Goal: Information Seeking & Learning: Learn about a topic

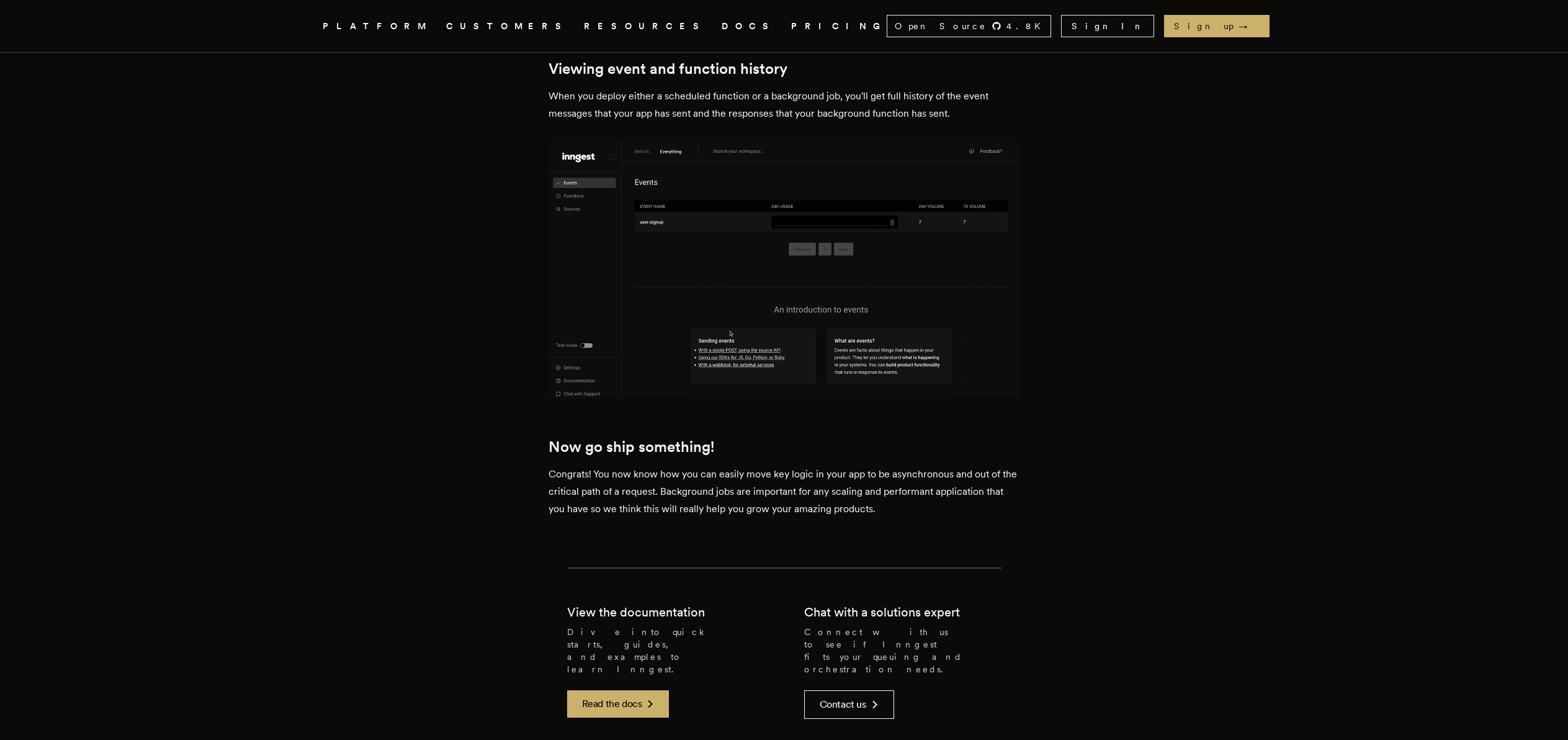
scroll to position [4920, 0]
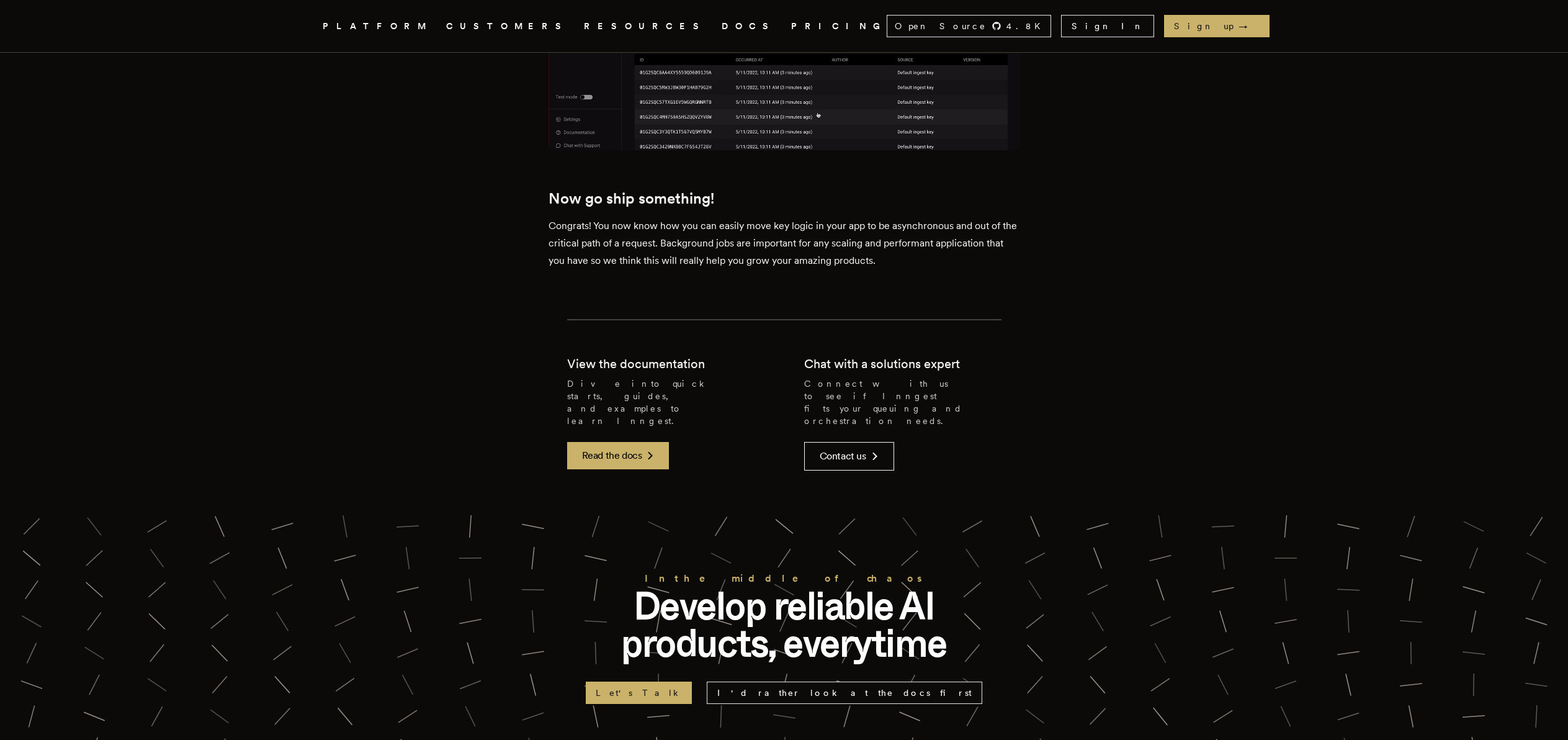
click at [722, 30] on link "DOCS" at bounding box center [748, 27] width 54 height 16
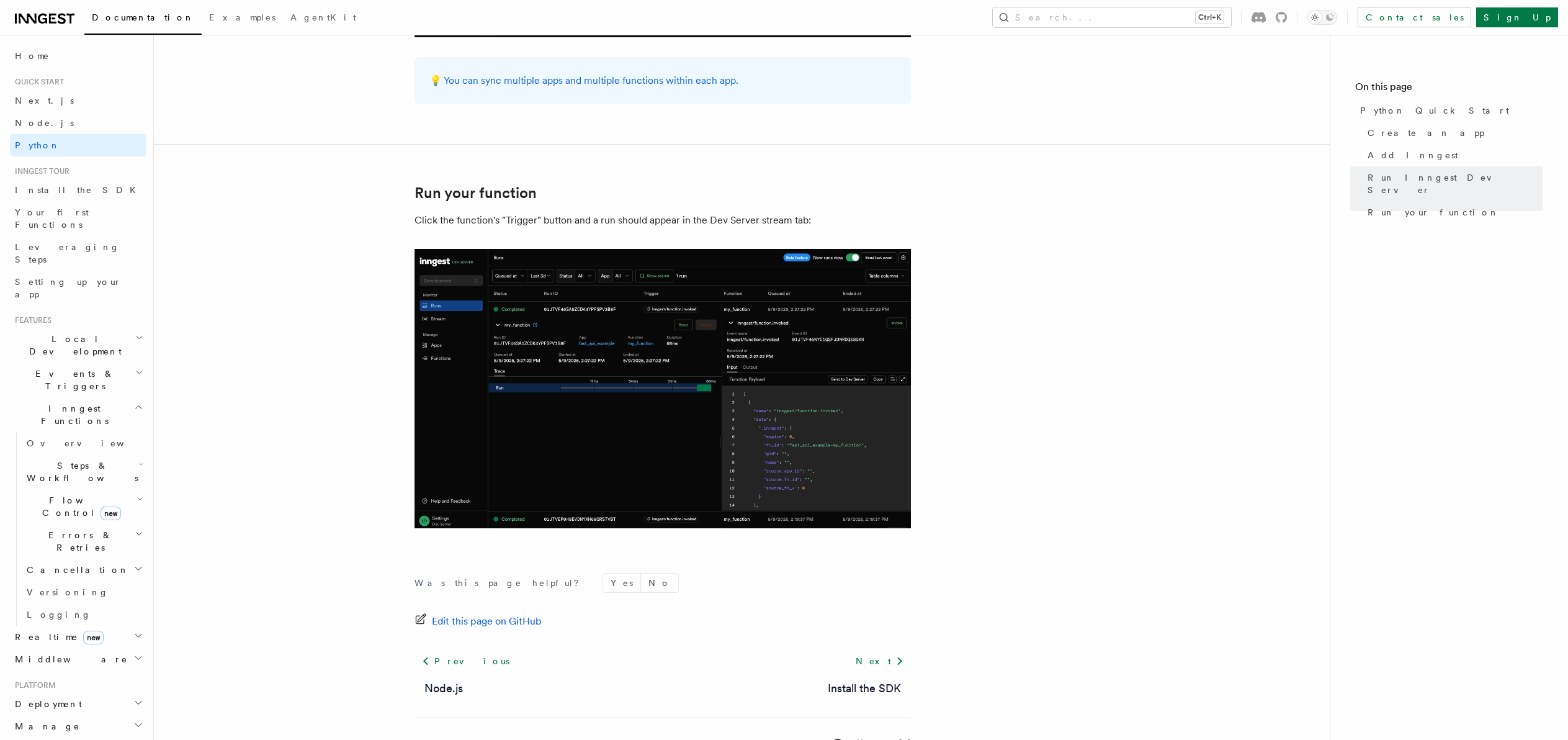
scroll to position [2398, 0]
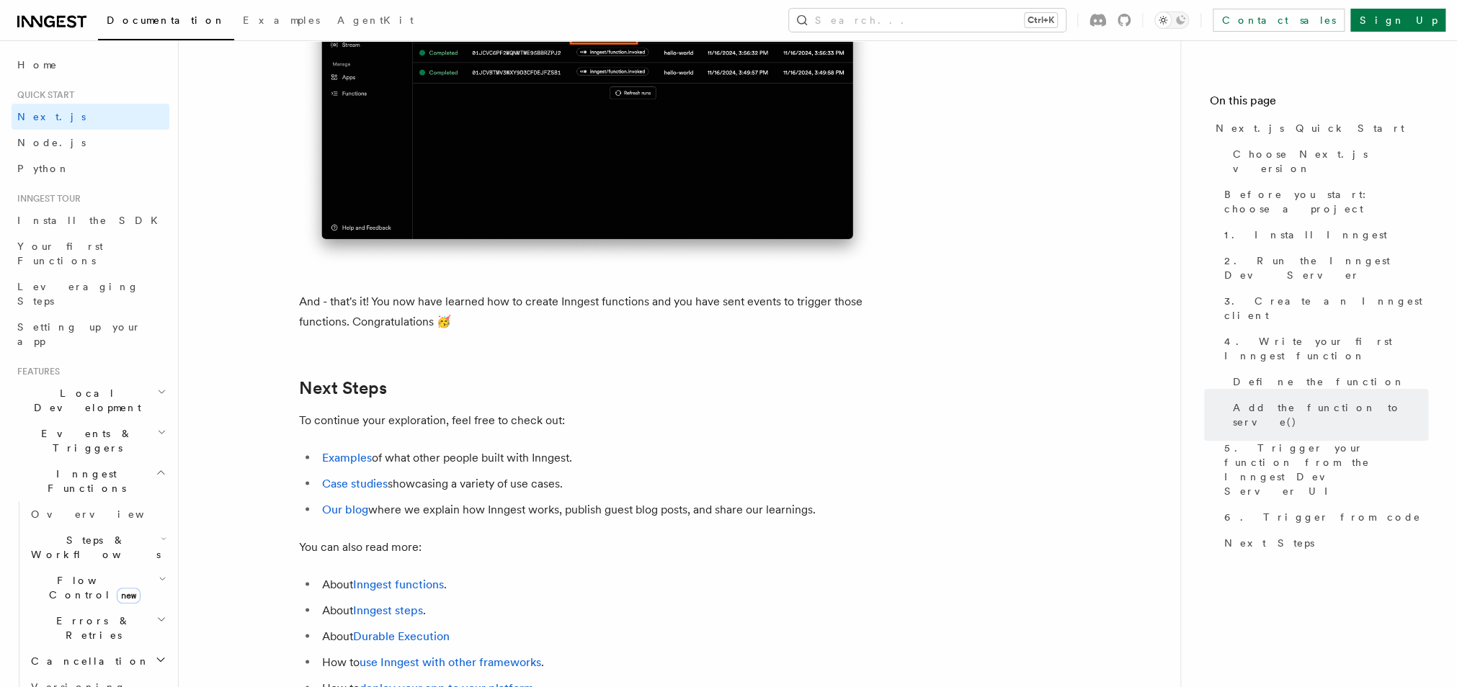
scroll to position [8877, 0]
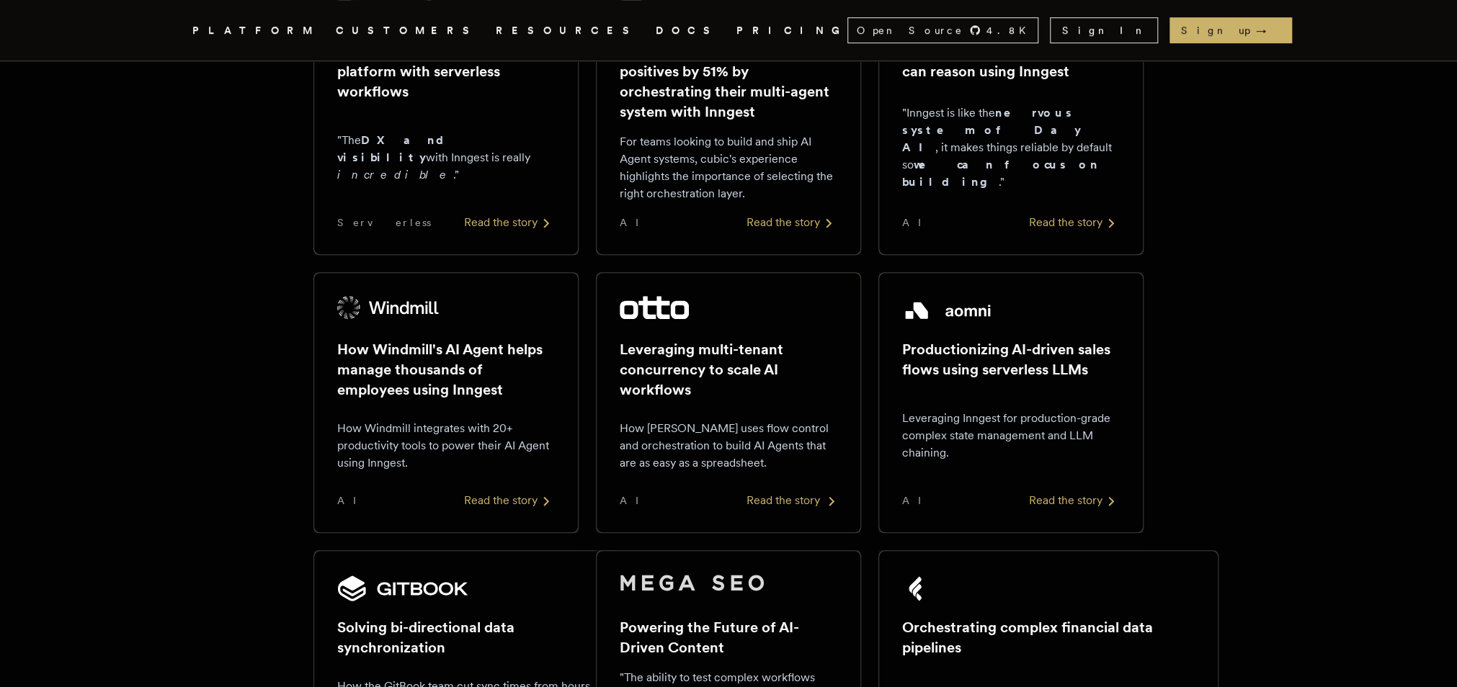
scroll to position [922, 0]
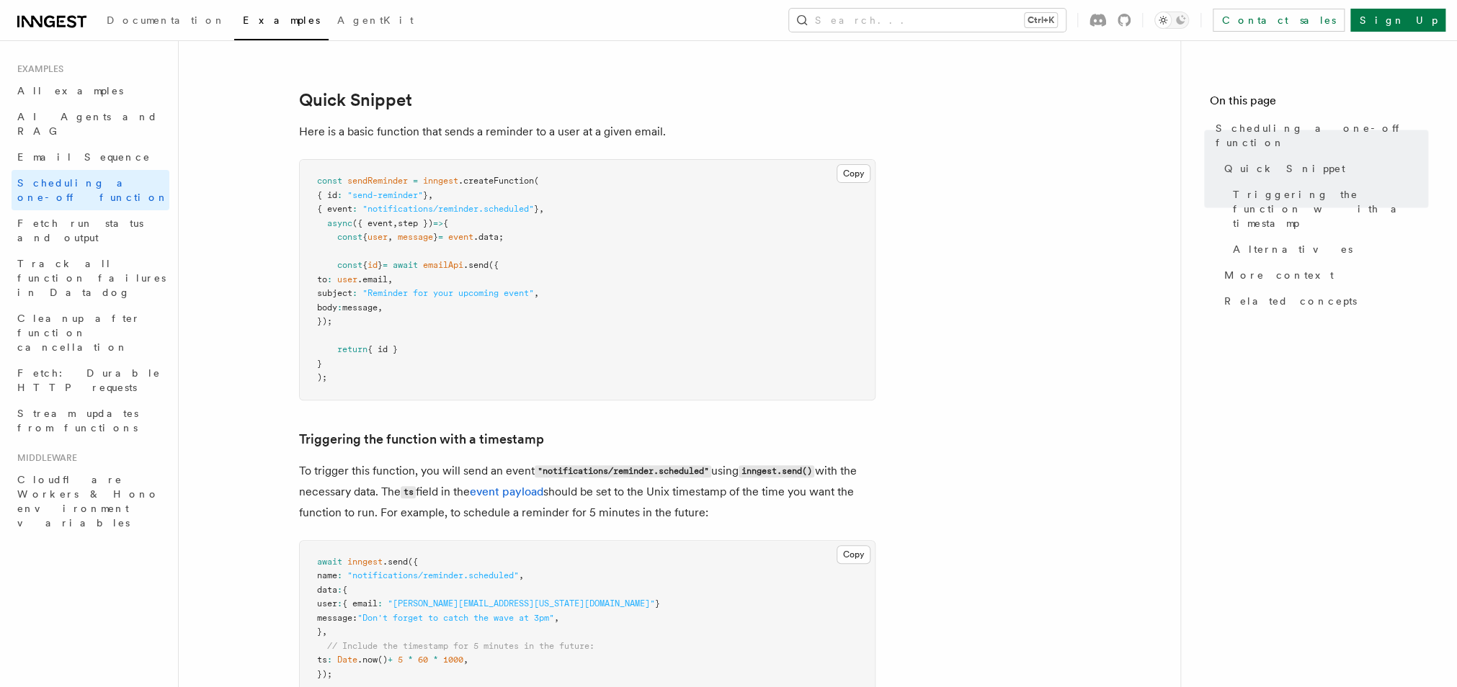
scroll to position [461, 0]
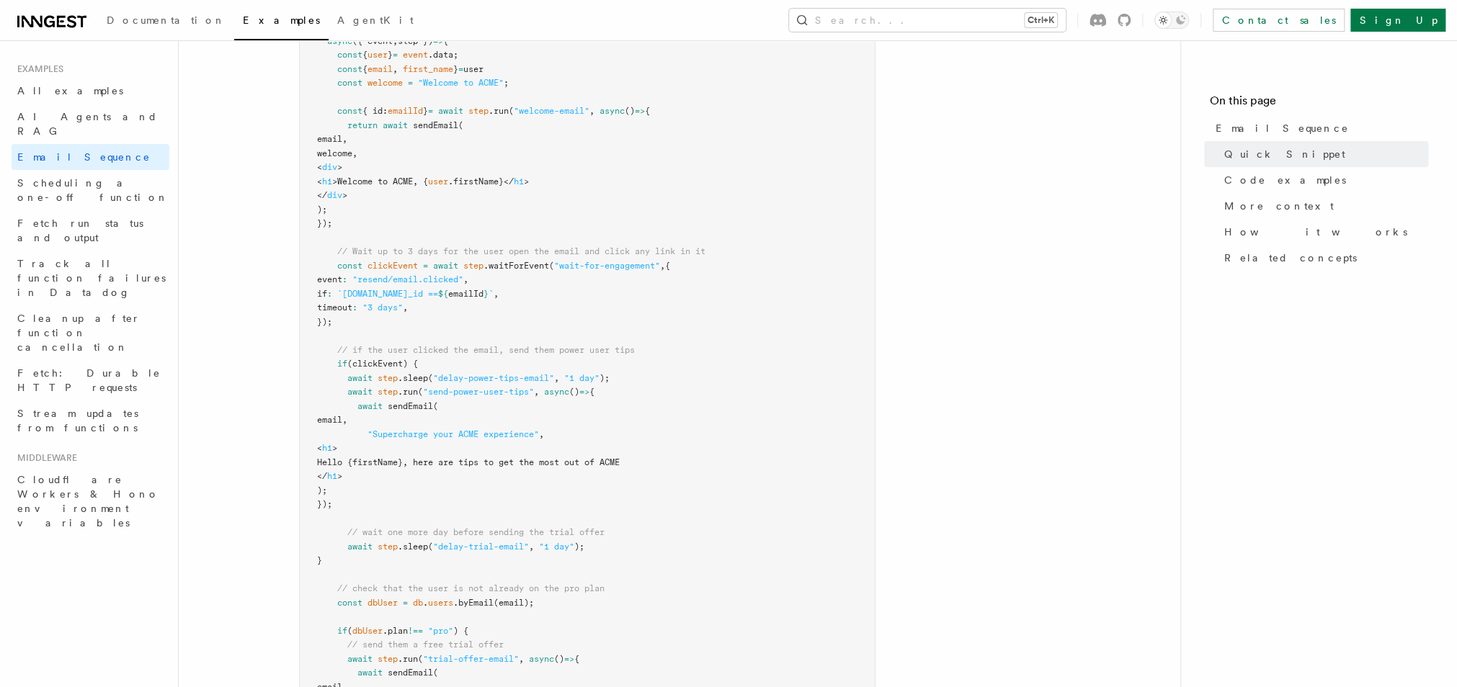
scroll to position [288, 0]
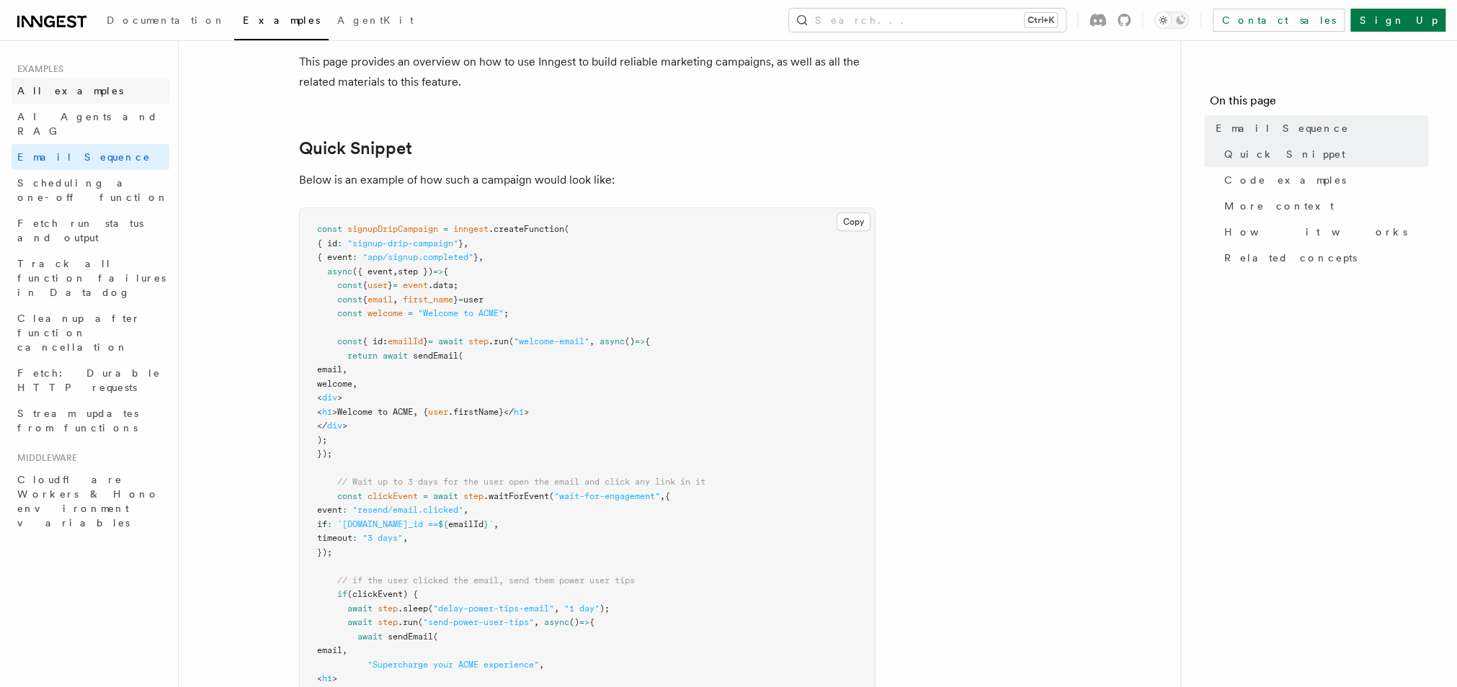
click at [43, 91] on span "All examples" at bounding box center [70, 91] width 106 height 12
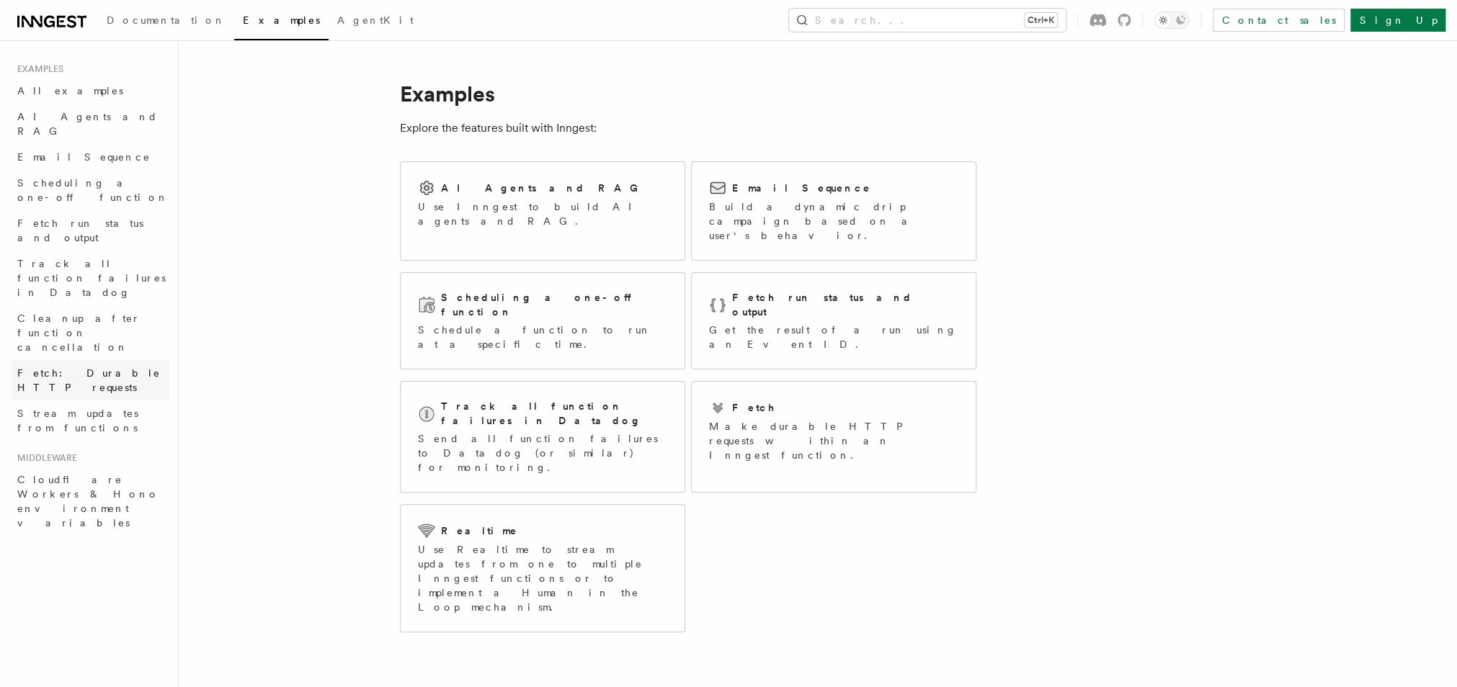
click at [135, 360] on link "Fetch: Durable HTTP requests" at bounding box center [91, 380] width 158 height 40
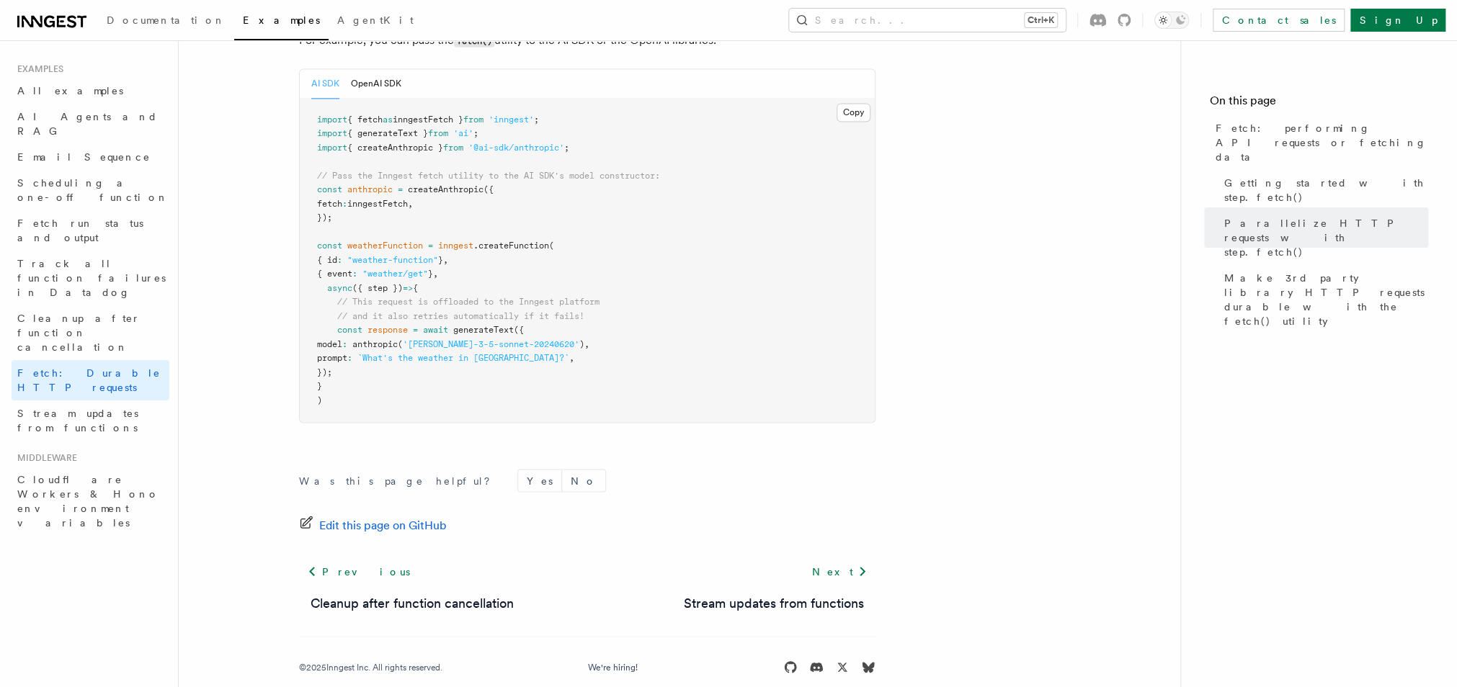
scroll to position [1407, 0]
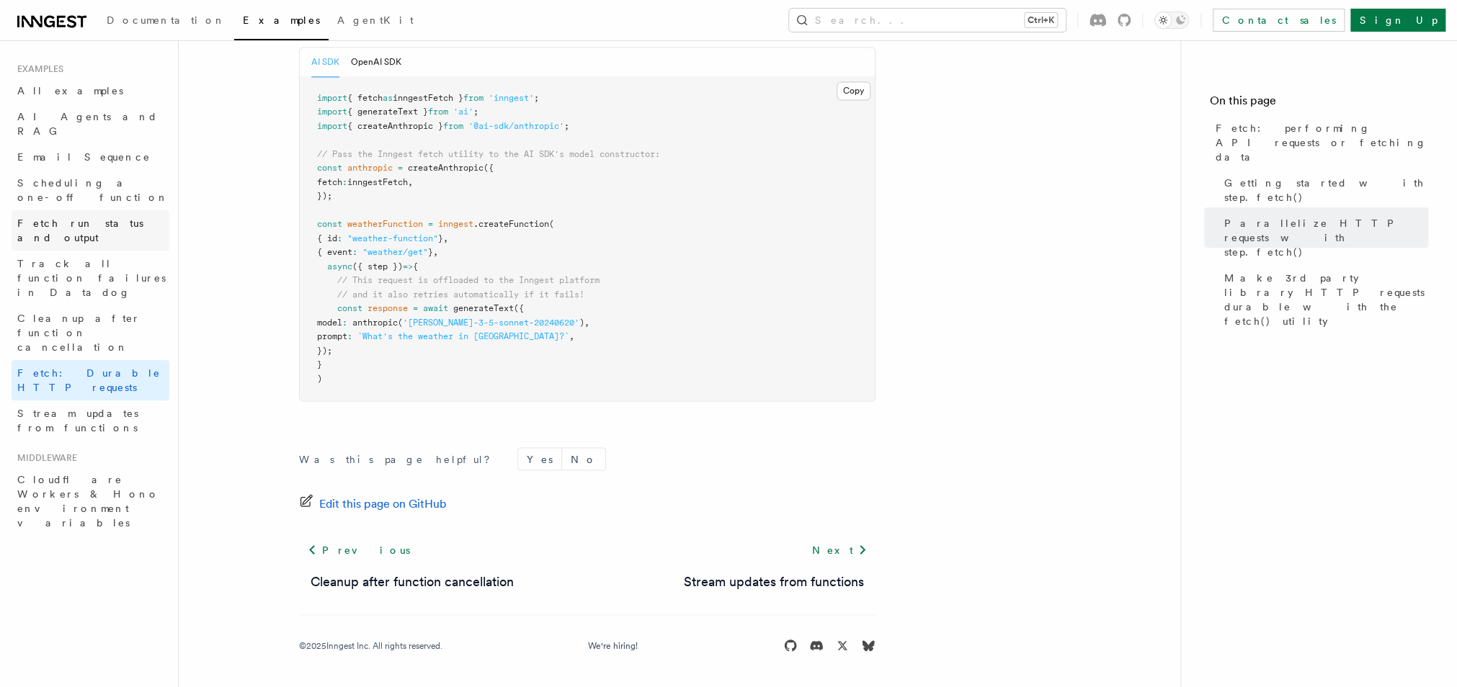
click at [93, 210] on link "Fetch run status and output" at bounding box center [91, 230] width 158 height 40
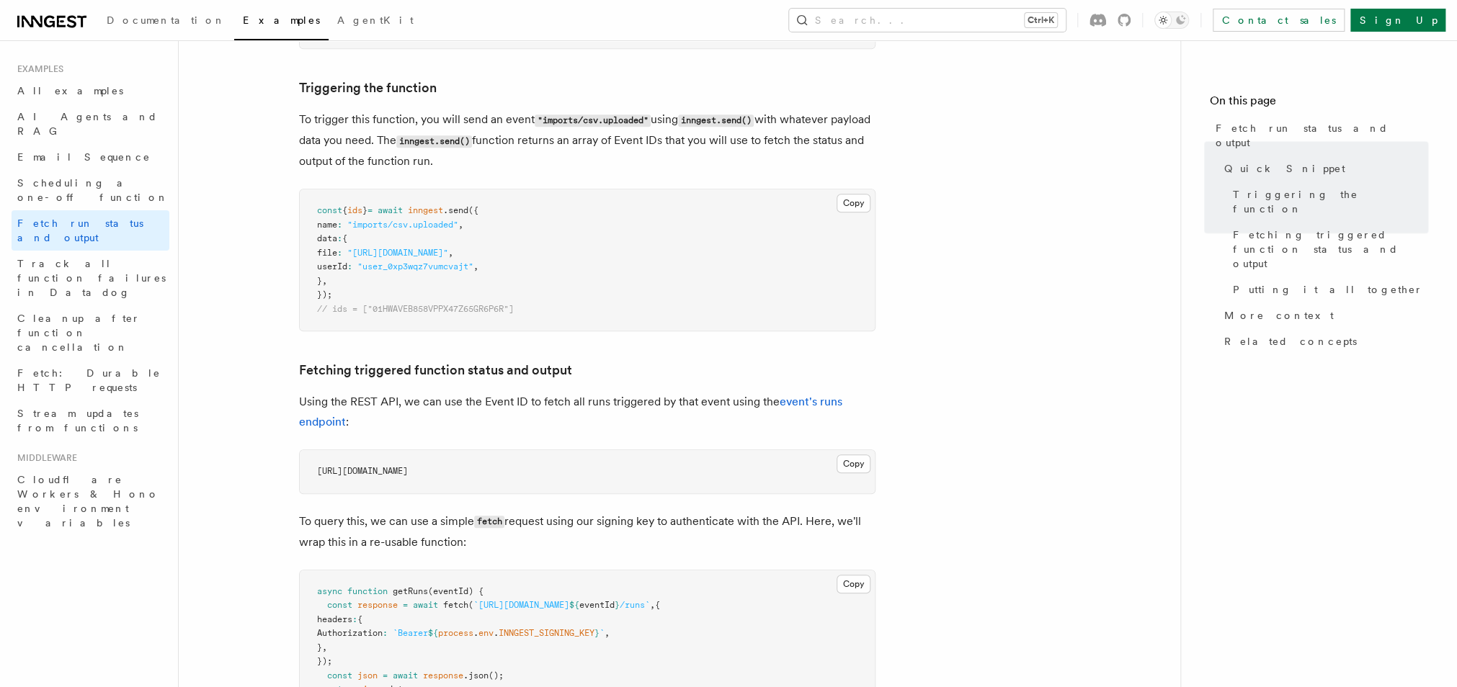
scroll to position [807, 0]
